Goal: Task Accomplishment & Management: Use online tool/utility

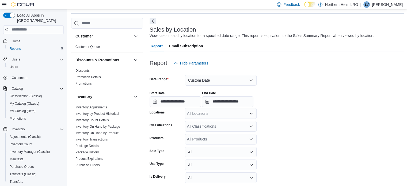
scroll to position [27, 0]
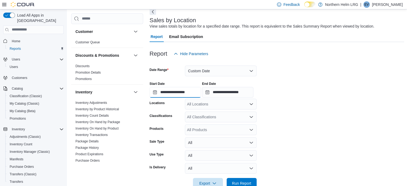
click at [152, 92] on input "**********" at bounding box center [175, 92] width 51 height 11
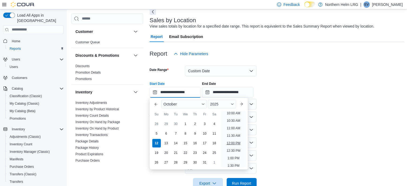
scroll to position [178, 0]
click at [238, 118] on li "12:00 PM" at bounding box center [234, 116] width 18 height 6
type input "**********"
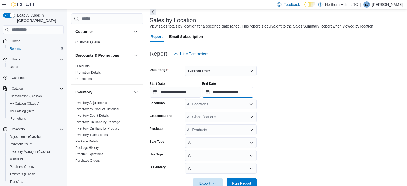
click at [215, 93] on input "**********" at bounding box center [227, 92] width 51 height 11
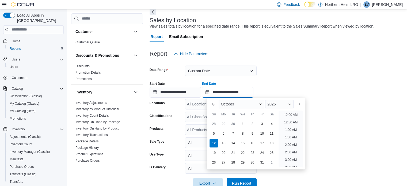
scroll to position [197, 0]
click at [292, 128] on li "2:00 PM" at bounding box center [291, 128] width 16 height 6
type input "**********"
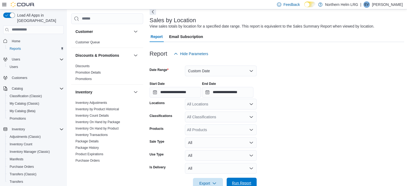
click at [244, 185] on span "Run Report" at bounding box center [241, 182] width 19 height 5
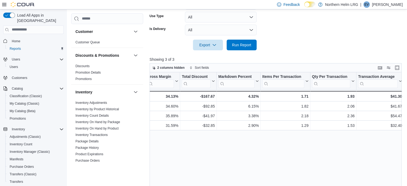
scroll to position [161, 0]
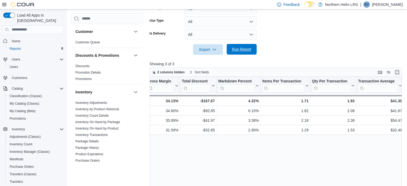
click at [251, 48] on span "Run Report" at bounding box center [241, 49] width 19 height 5
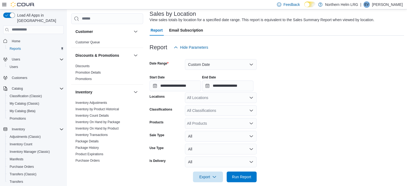
scroll to position [41, 0]
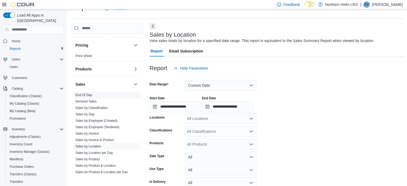
scroll to position [206, 0]
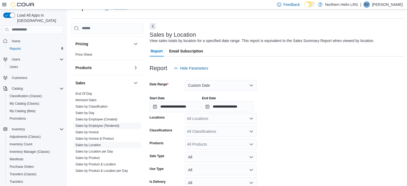
click at [96, 125] on link "Sales by Employee (Tendered)" at bounding box center [98, 126] width 44 height 4
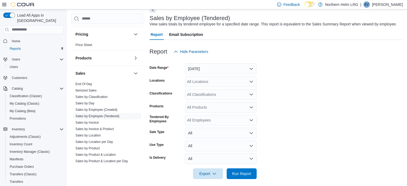
scroll to position [31, 0]
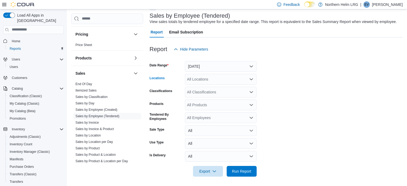
click at [243, 82] on div "All Locations" at bounding box center [221, 79] width 72 height 11
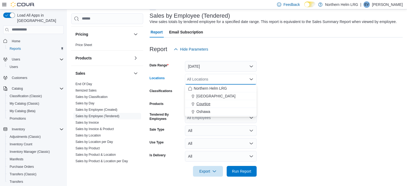
click at [235, 102] on div "Courtice" at bounding box center [220, 103] width 65 height 5
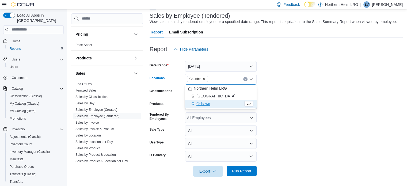
click at [235, 171] on span "Run Report" at bounding box center [241, 170] width 19 height 5
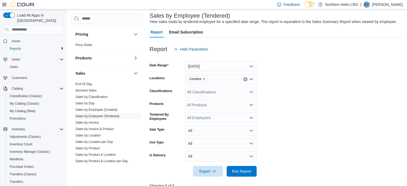
scroll to position [39, 0]
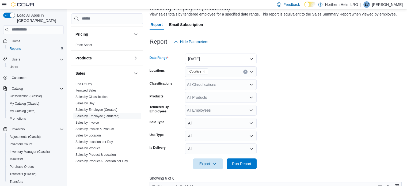
click at [246, 60] on button "[DATE]" at bounding box center [221, 59] width 72 height 11
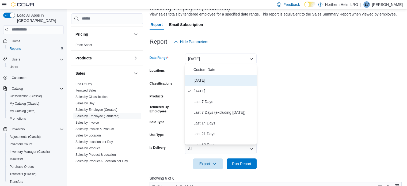
click at [238, 81] on span "[DATE]" at bounding box center [224, 80] width 61 height 6
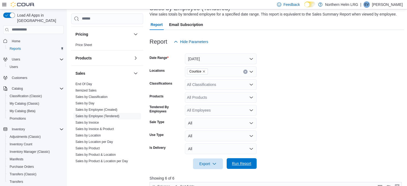
click at [239, 164] on span "Run Report" at bounding box center [241, 163] width 19 height 5
